Goal: Information Seeking & Learning: Learn about a topic

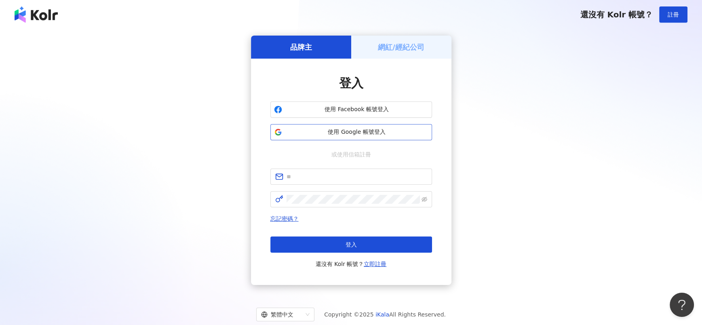
click at [335, 131] on span "使用 Google 帳號登入" at bounding box center [356, 132] width 143 height 8
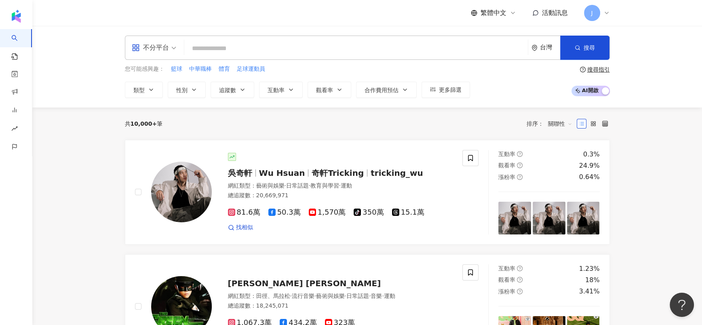
click at [282, 45] on input "search" at bounding box center [356, 48] width 337 height 15
paste input "**********"
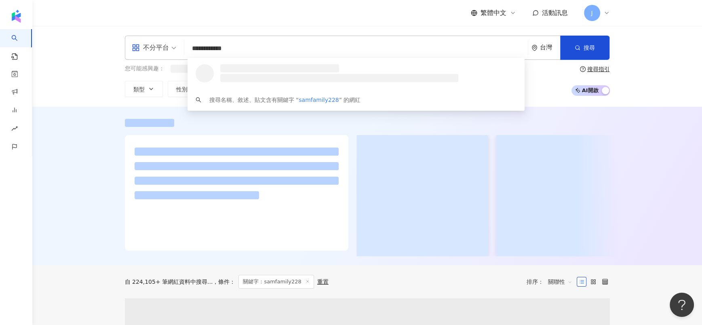
type input "**********"
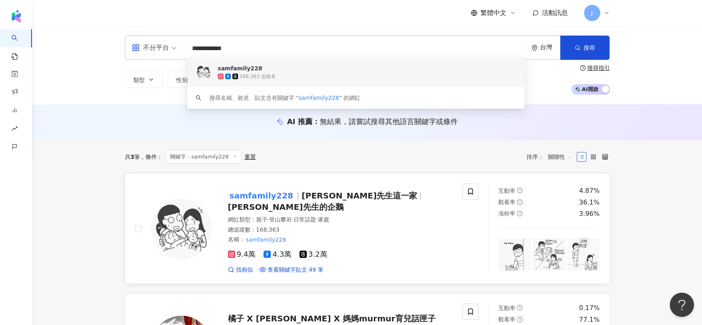
click at [343, 202] on span "山姆先生的企鵝" at bounding box center [286, 207] width 116 height 10
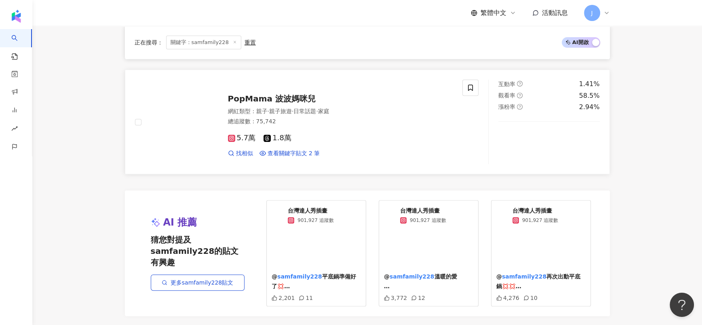
scroll to position [364, 0]
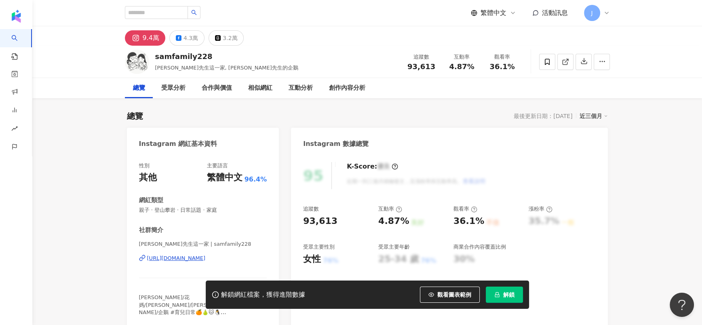
click at [468, 216] on span "解鎖" at bounding box center [508, 294] width 11 height 6
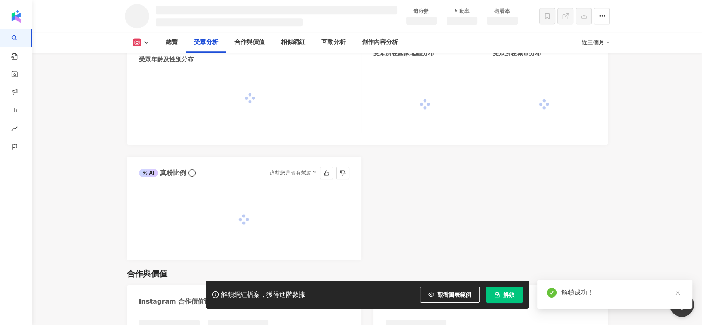
scroll to position [705, 0]
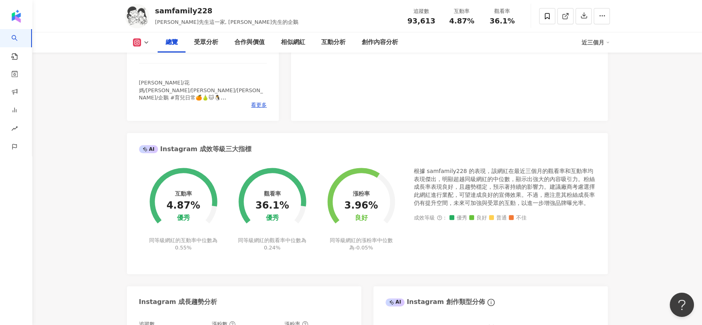
scroll to position [242, 0]
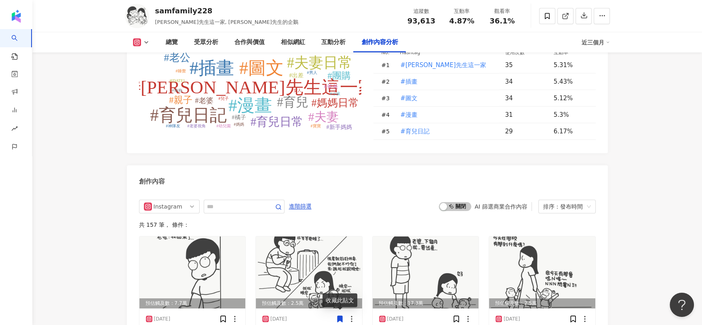
scroll to position [2364, 0]
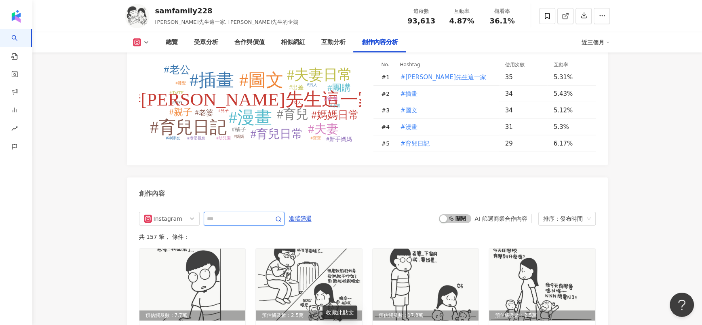
click at [226, 214] on input "text" at bounding box center [235, 219] width 57 height 10
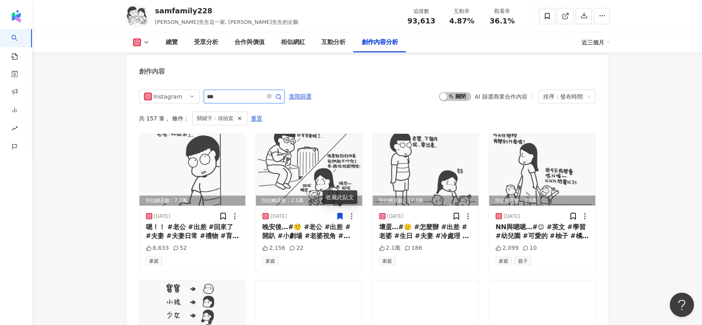
scroll to position [2449, 0]
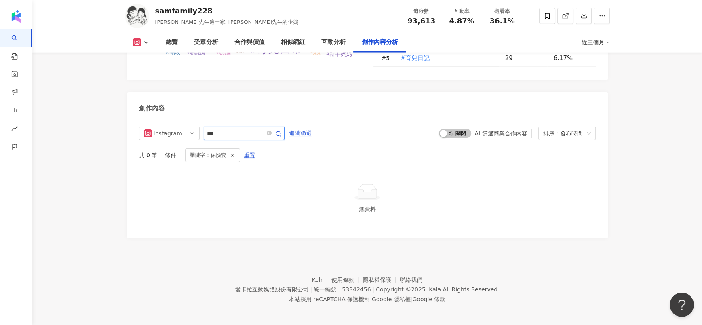
click at [252, 131] on input "***" at bounding box center [235, 134] width 57 height 10
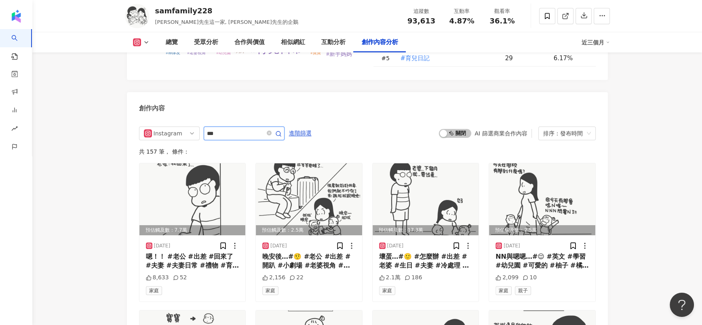
scroll to position [2486, 0]
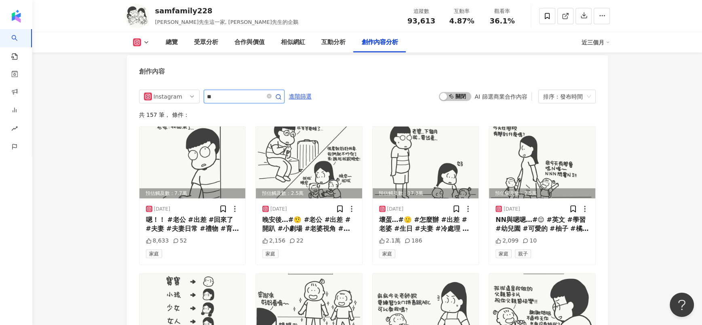
type input "**"
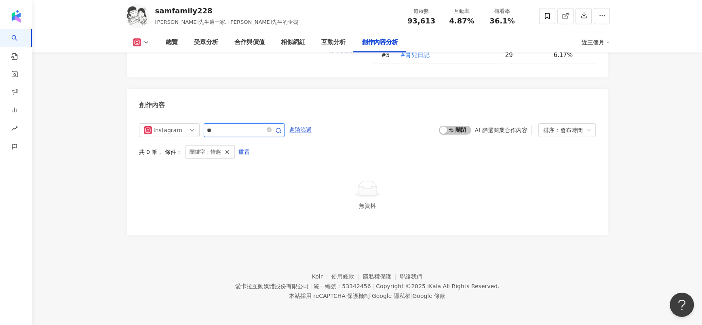
scroll to position [2449, 0]
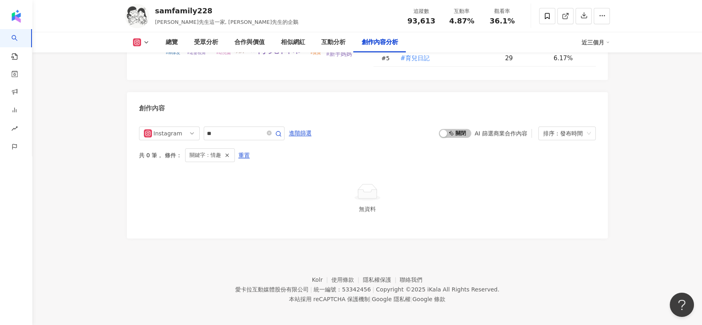
click at [163, 248] on footer "Kolr 使用條款 隱私權保護 聯絡我們 愛卡拉互動媒體股份有限公司 | 統一編號：53342456 | Copyright © 2025 iKala All…" at bounding box center [367, 283] width 670 height 90
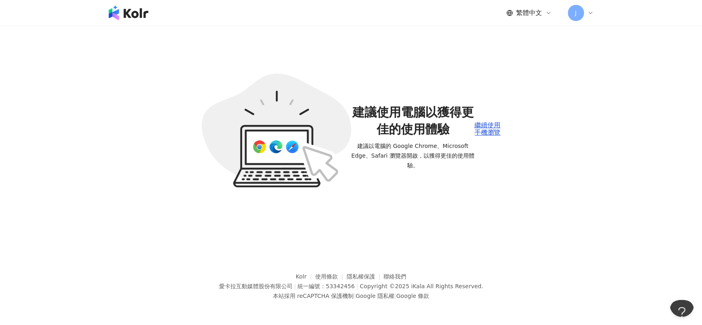
drag, startPoint x: 489, startPoint y: 138, endPoint x: 499, endPoint y: 88, distance: 51.5
click at [489, 139] on div "建議使用電腦以獲得更佳的使用體驗 建議以電腦的 Google Chrome、Microsoft Edge、Safari 瀏覽器開啟，以獲得更佳的使用體驗。 繼…" at bounding box center [351, 130] width 318 height 209
click at [481, 122] on div "繼續使用手機瀏覽" at bounding box center [487, 129] width 26 height 15
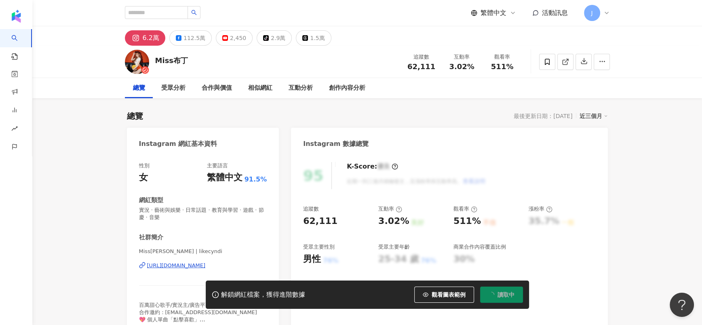
click at [504, 295] on span "讀取中" at bounding box center [505, 294] width 17 height 6
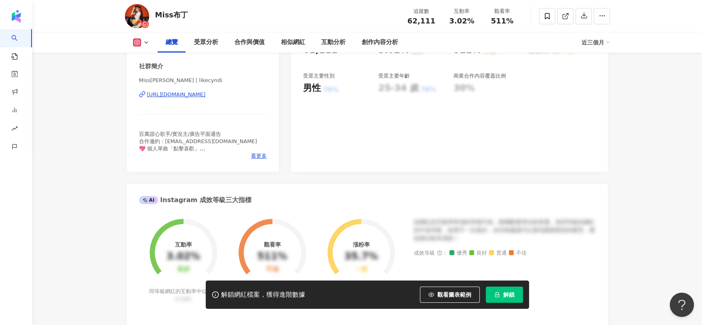
click at [504, 295] on span "解鎖" at bounding box center [508, 294] width 11 height 6
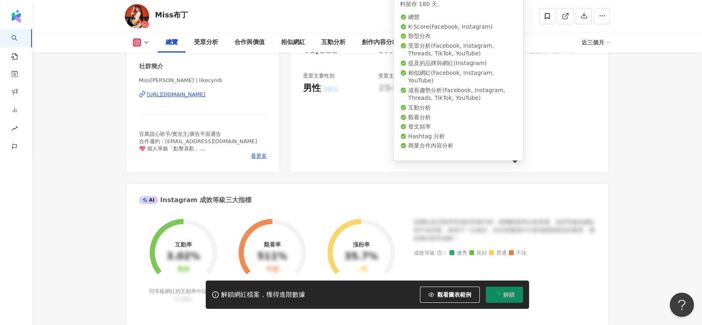
scroll to position [49, 0]
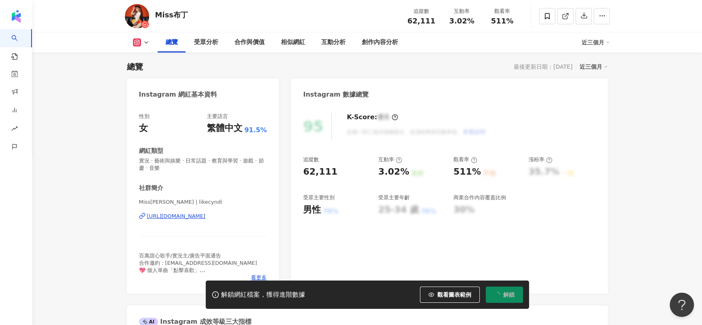
click at [496, 299] on button "解鎖" at bounding box center [504, 295] width 37 height 16
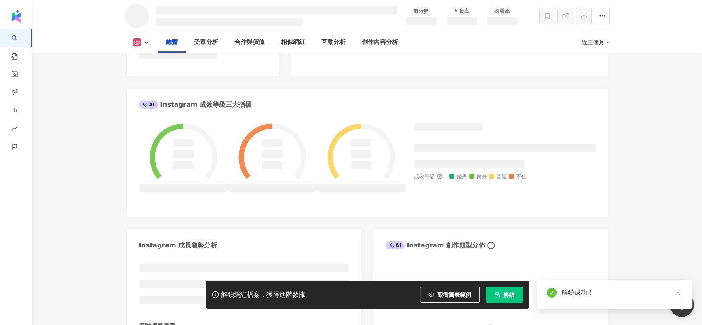
scroll to position [493, 0]
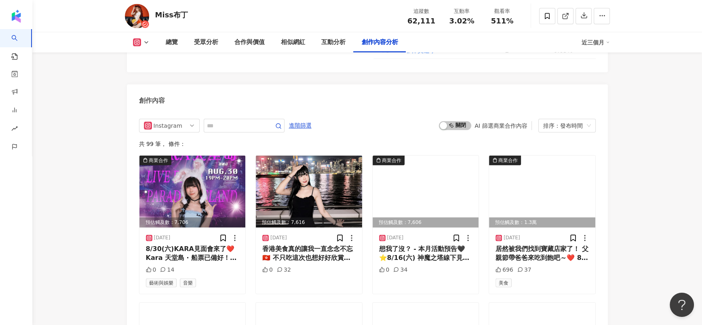
scroll to position [2821, 0]
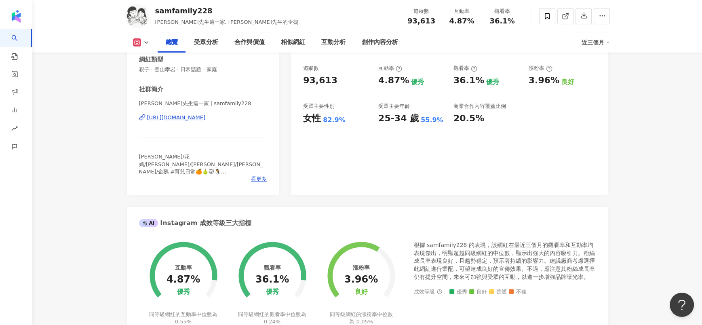
scroll to position [93, 0]
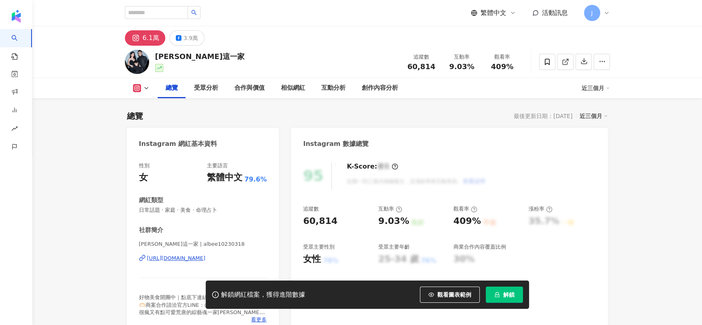
click at [503, 296] on span "解鎖" at bounding box center [508, 294] width 11 height 6
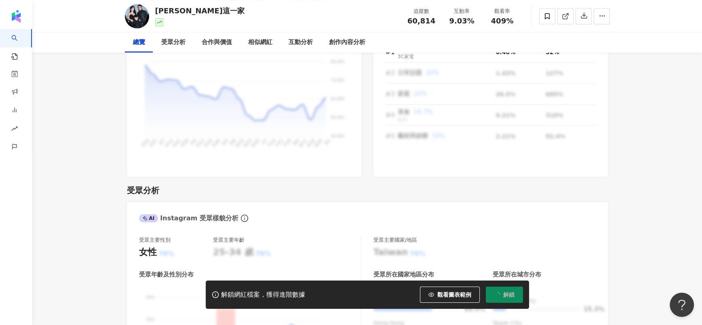
scroll to position [716, 0]
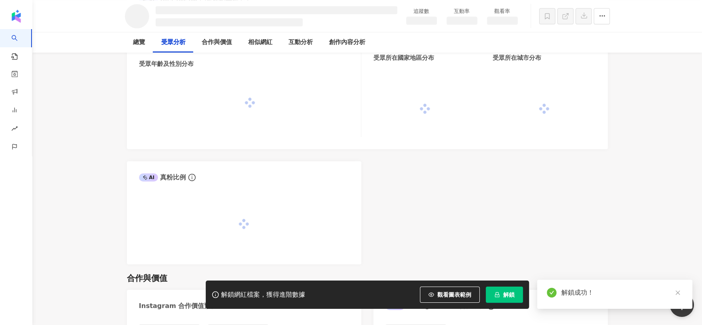
scroll to position [692, 0]
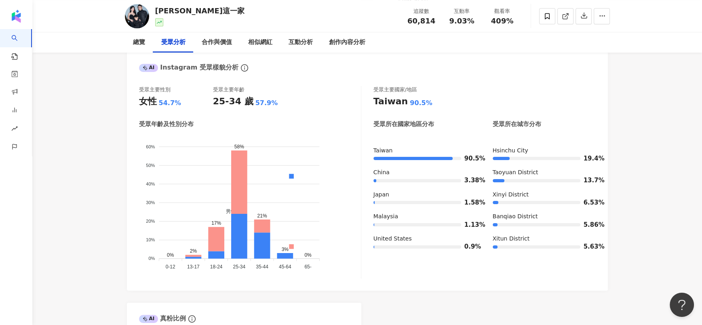
scroll to position [534, 0]
